Goal: Information Seeking & Learning: Learn about a topic

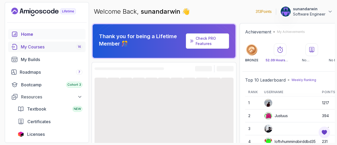
click at [32, 47] on div "My Courses 16" at bounding box center [52, 47] width 62 height 6
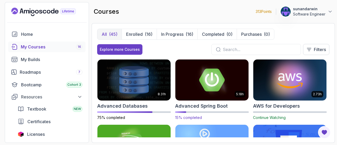
click at [232, 79] on img at bounding box center [212, 79] width 77 height 43
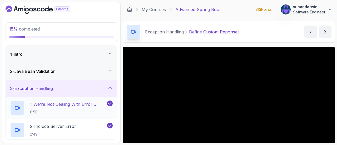
click at [92, 108] on h2 "1 - We're Not Dealing With Error Properply 6:50" at bounding box center [68, 108] width 76 height 14
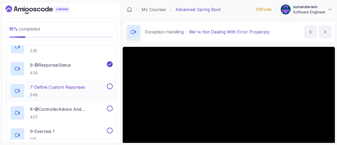
scroll to position [158, 0]
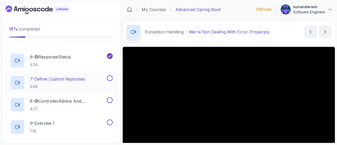
click at [79, 80] on p "7 - Define Custom Reponses" at bounding box center [57, 79] width 55 height 6
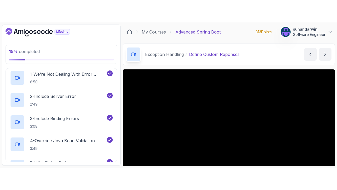
scroll to position [53, 0]
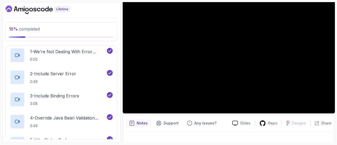
click at [328, 114] on iframe at bounding box center [229, 53] width 212 height 119
